Goal: Information Seeking & Learning: Find specific fact

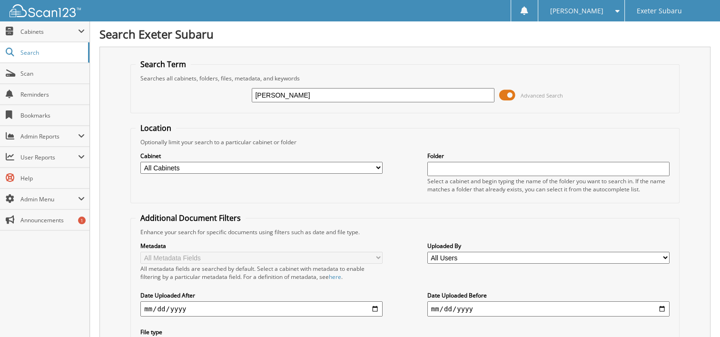
type input "[PERSON_NAME]"
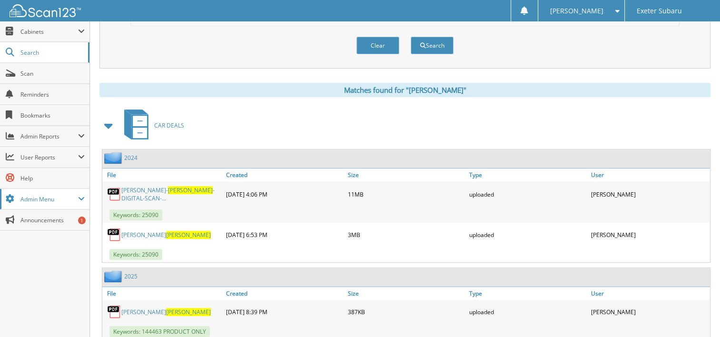
scroll to position [353, 0]
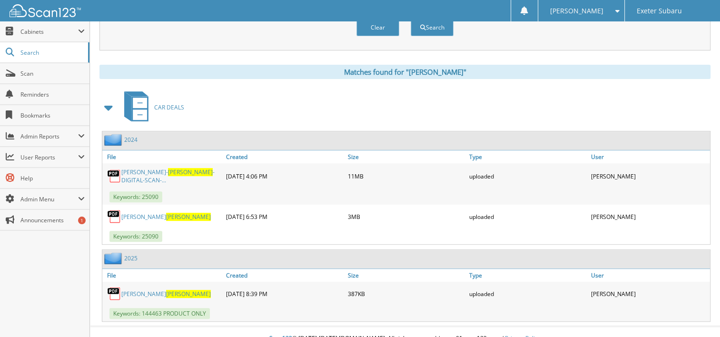
click at [166, 290] on span "[PERSON_NAME]" at bounding box center [188, 294] width 45 height 8
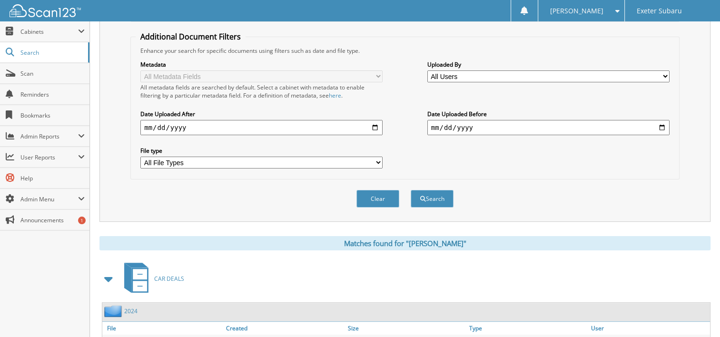
scroll to position [20, 0]
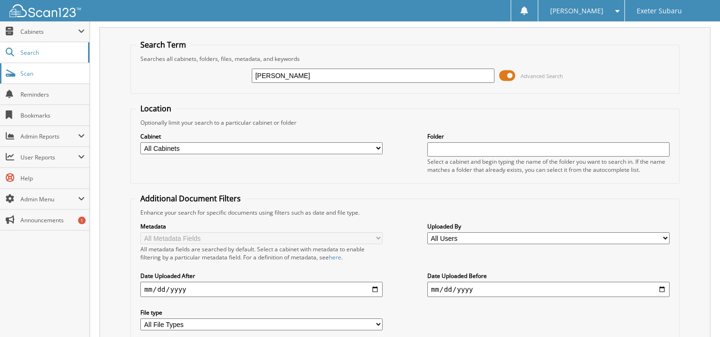
drag, startPoint x: 305, startPoint y: 76, endPoint x: 39, endPoint y: 80, distance: 265.6
click at [46, 82] on body "[PERSON_NAME] Settings Logout Exeter Subaru Close Cabinets Scan" at bounding box center [360, 331] width 720 height 703
type input "[PERSON_NAME]"
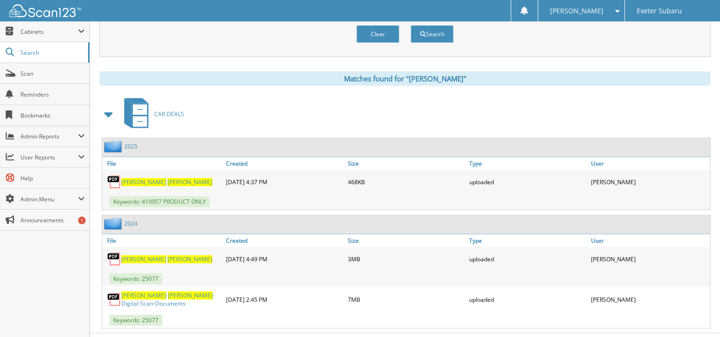
scroll to position [353, 0]
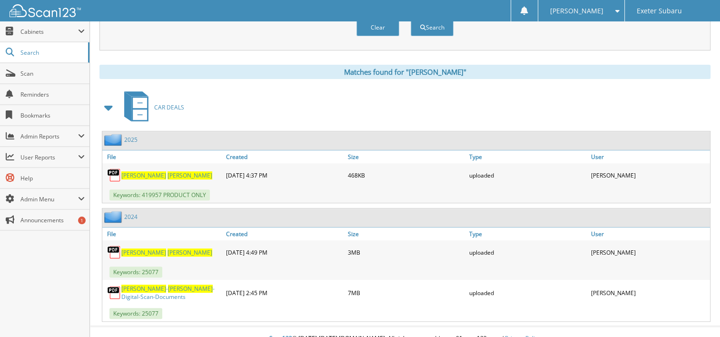
click at [141, 171] on span "[PERSON_NAME]" at bounding box center [143, 175] width 45 height 8
